Goal: Information Seeking & Learning: Check status

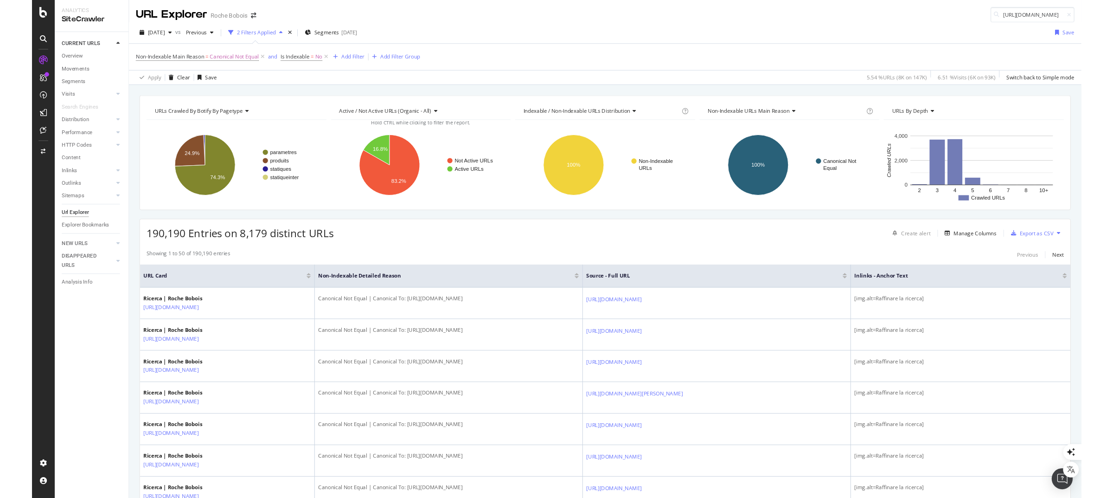
scroll to position [0, 132]
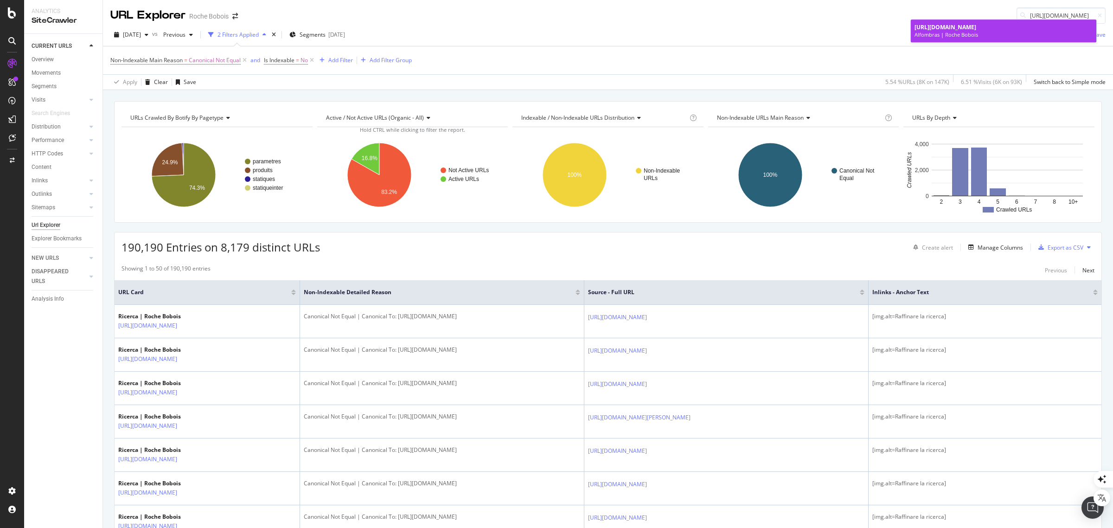
type input "[URL][DOMAIN_NAME]"
click at [939, 30] on span "[URL][DOMAIN_NAME]" at bounding box center [946, 27] width 62 height 8
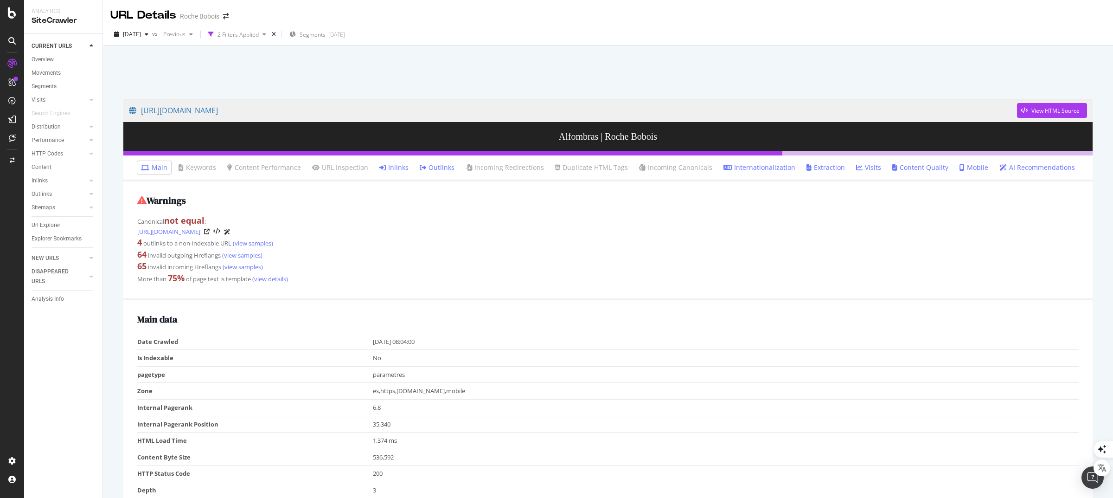
click at [392, 167] on link "Inlinks" at bounding box center [393, 167] width 29 height 9
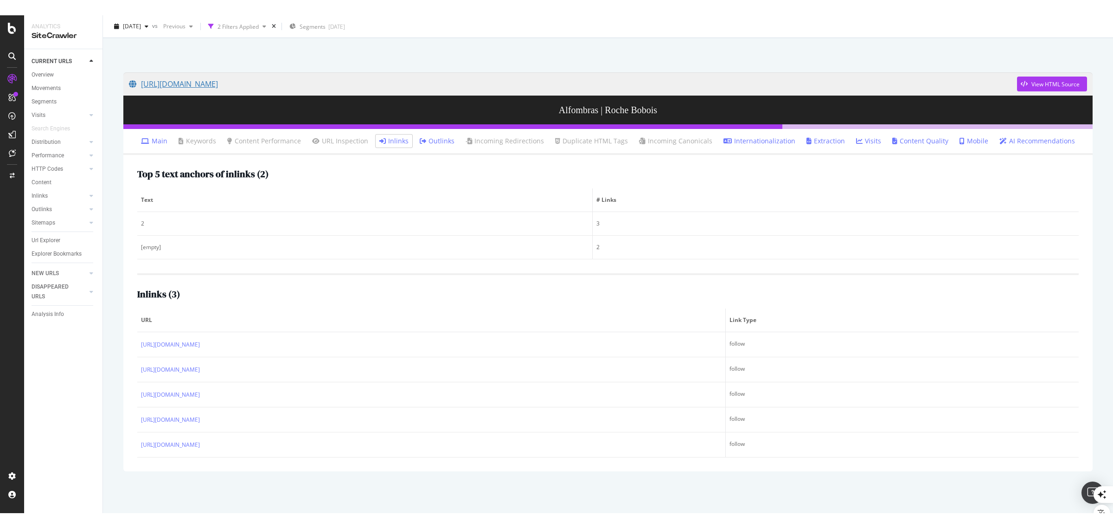
scroll to position [13, 0]
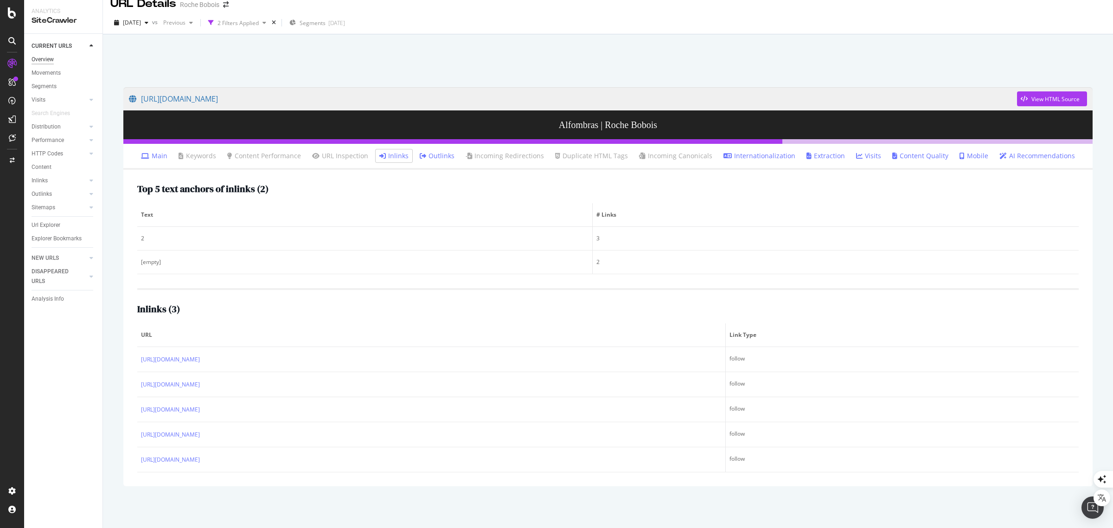
click at [45, 56] on div "Overview" at bounding box center [43, 60] width 22 height 10
